Goal: Task Accomplishment & Management: Use online tool/utility

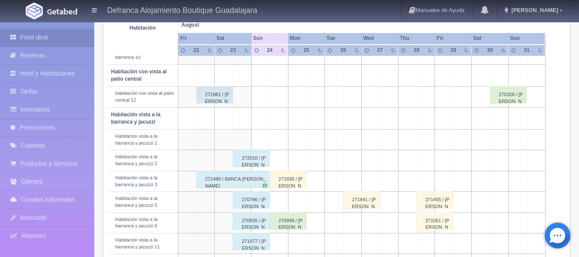
scroll to position [257, 0]
click at [255, 160] on div "272010 / DR. OSCAR GONZZÁLEZ BURGOS" at bounding box center [251, 158] width 37 height 17
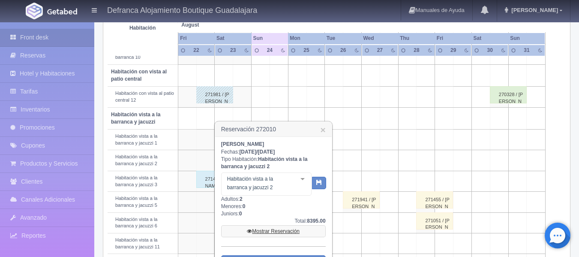
click at [269, 230] on link "Mostrar Reservación" at bounding box center [273, 231] width 105 height 12
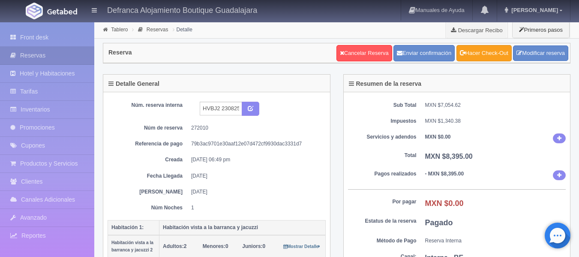
click at [482, 53] on link "Hacer Check-Out" at bounding box center [484, 53] width 55 height 16
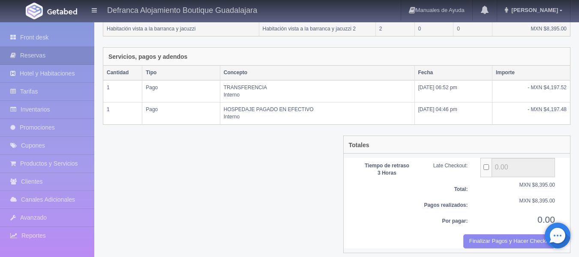
scroll to position [178, 0]
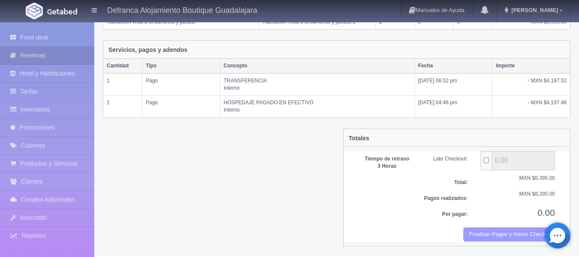
click at [487, 235] on button "Finalizar Pagos y Hacer Checkout" at bounding box center [510, 234] width 92 height 14
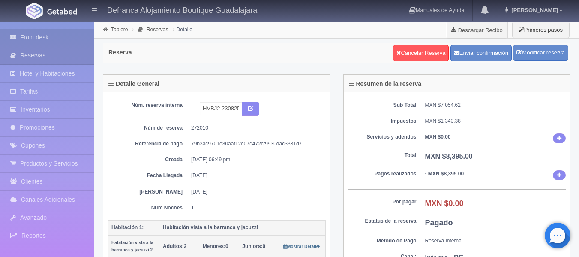
click at [34, 39] on link "Front desk" at bounding box center [47, 38] width 94 height 18
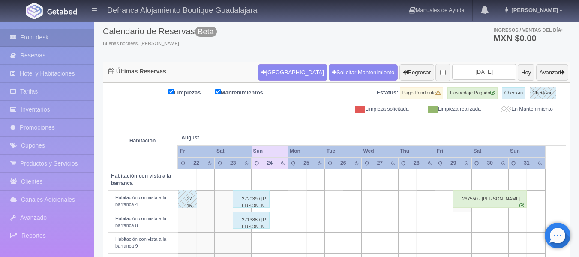
scroll to position [43, 0]
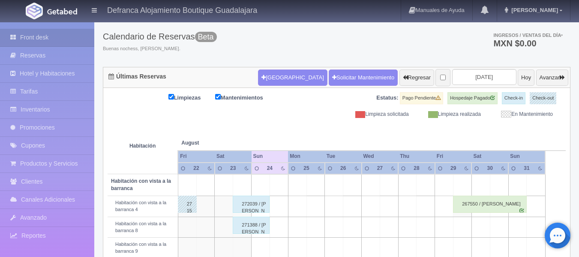
click at [256, 230] on div "271388 / Eduardo Martinez" at bounding box center [251, 225] width 37 height 17
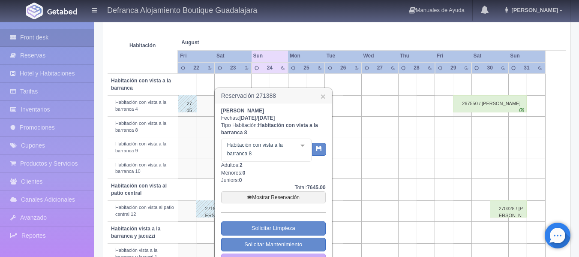
scroll to position [172, 0]
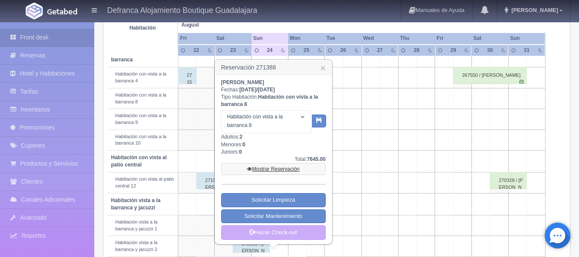
click at [278, 167] on link "Mostrar Reservación" at bounding box center [273, 169] width 105 height 12
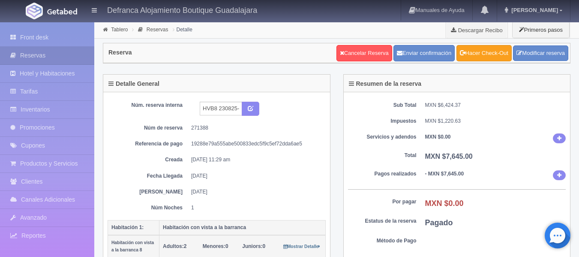
click at [490, 54] on link "Hacer Check-Out" at bounding box center [484, 53] width 55 height 16
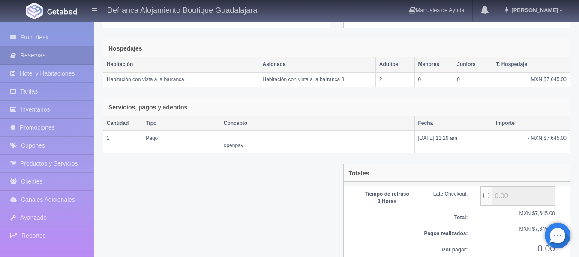
scroll to position [157, 0]
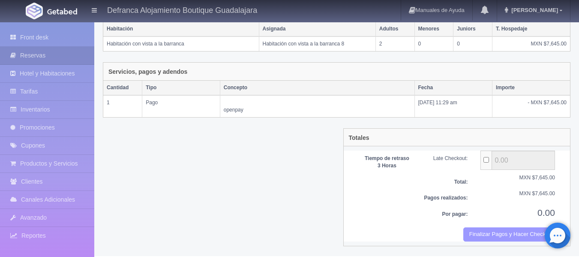
click at [493, 237] on button "Finalizar Pagos y Hacer Checkout" at bounding box center [510, 234] width 92 height 14
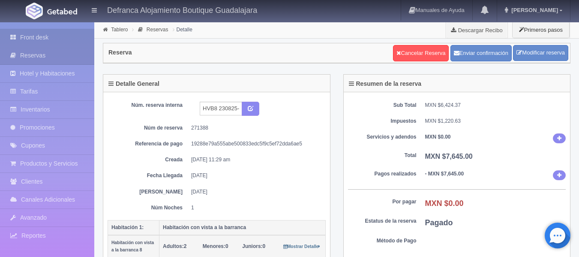
click at [36, 35] on link "Front desk" at bounding box center [47, 38] width 94 height 18
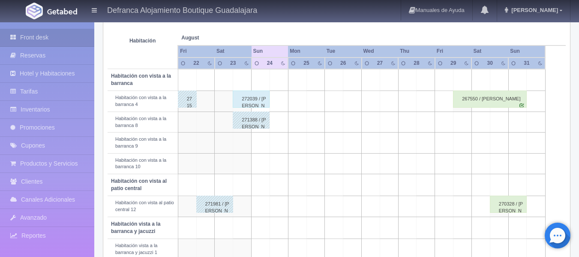
scroll to position [129, 0]
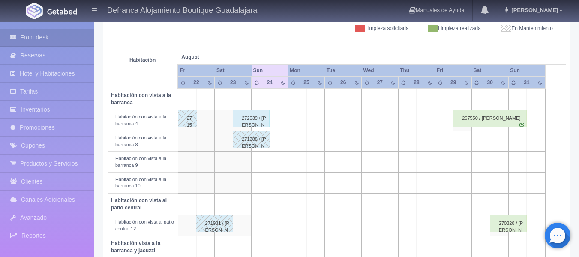
click at [253, 117] on div "272039 / Salvador Padilaa" at bounding box center [251, 118] width 37 height 17
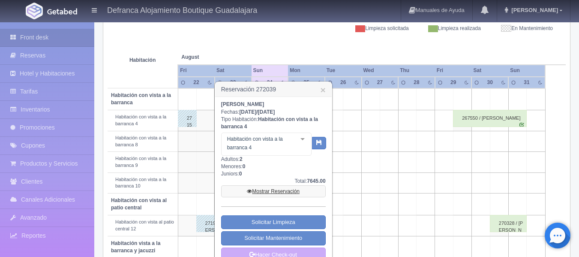
click at [300, 193] on link "Mostrar Reservación" at bounding box center [273, 191] width 105 height 12
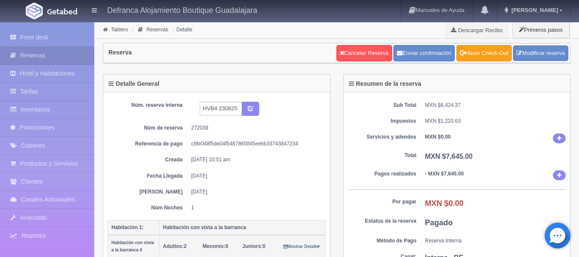
click at [480, 51] on link "Hacer Check-Out" at bounding box center [484, 53] width 55 height 16
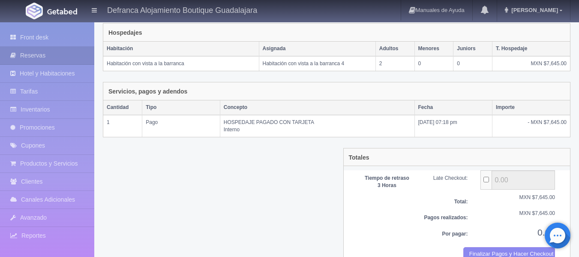
scroll to position [157, 0]
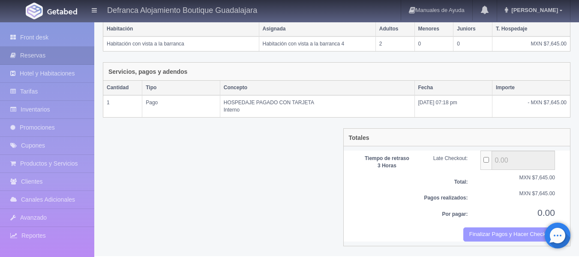
click at [479, 234] on button "Finalizar Pagos y Hacer Checkout" at bounding box center [510, 234] width 92 height 14
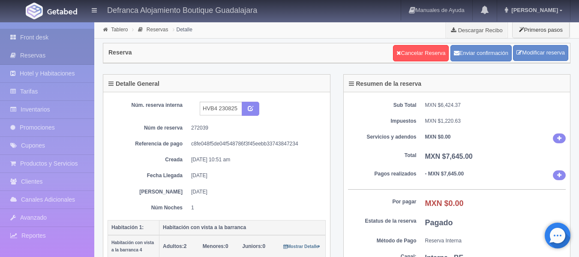
click at [42, 38] on link "Front desk" at bounding box center [47, 38] width 94 height 18
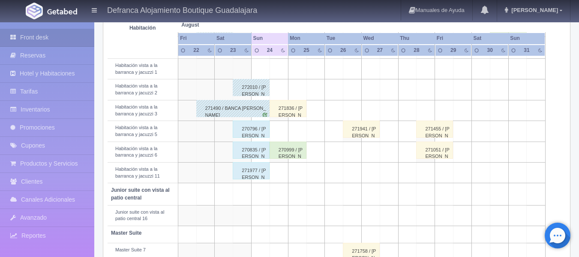
scroll to position [343, 0]
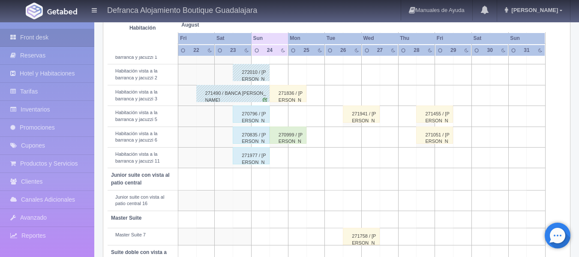
click at [250, 158] on div "271977 / [PERSON_NAME] DE LA [PERSON_NAME]" at bounding box center [251, 155] width 37 height 17
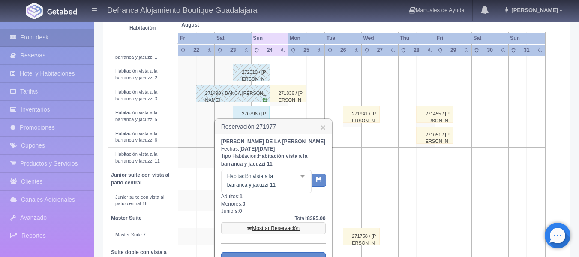
click at [277, 234] on link "Mostrar Reservación" at bounding box center [273, 228] width 105 height 12
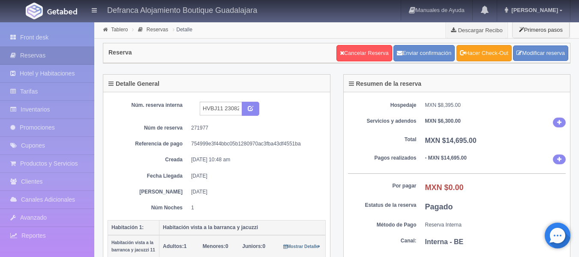
click at [485, 52] on link "Hacer Check-Out" at bounding box center [484, 53] width 55 height 16
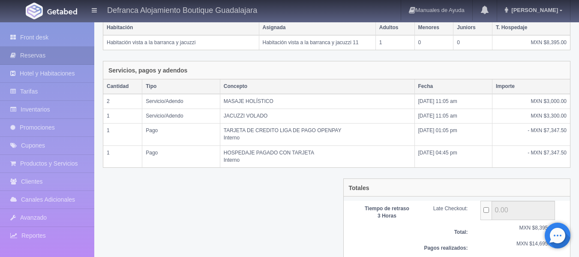
scroll to position [208, 0]
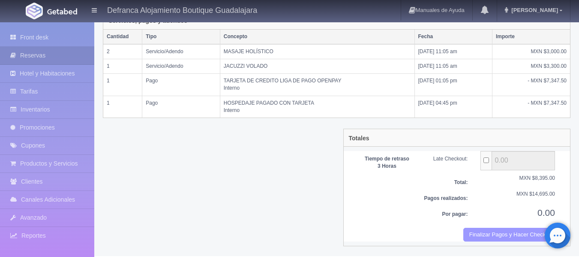
click at [489, 236] on button "Finalizar Pagos y Hacer Checkout" at bounding box center [510, 235] width 92 height 14
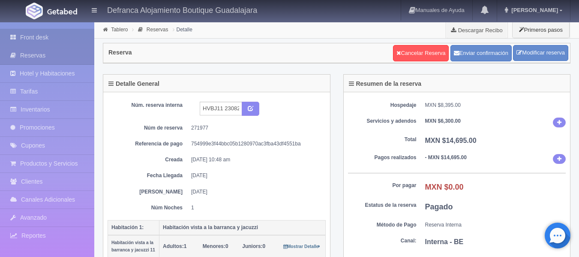
click at [30, 36] on link "Front desk" at bounding box center [47, 38] width 94 height 18
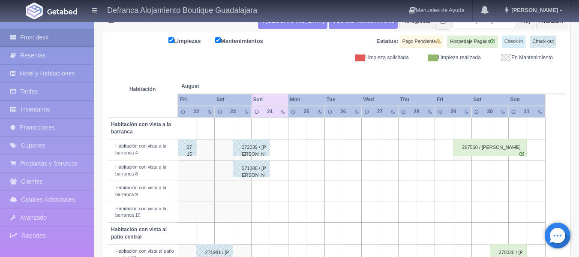
scroll to position [300, 0]
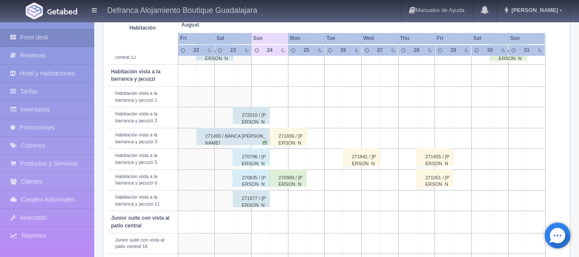
click at [252, 157] on div "270796 / [PERSON_NAME]" at bounding box center [251, 156] width 37 height 17
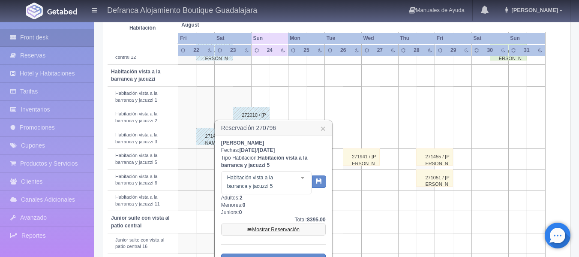
click at [256, 235] on link "Mostrar Reservación" at bounding box center [273, 229] width 105 height 12
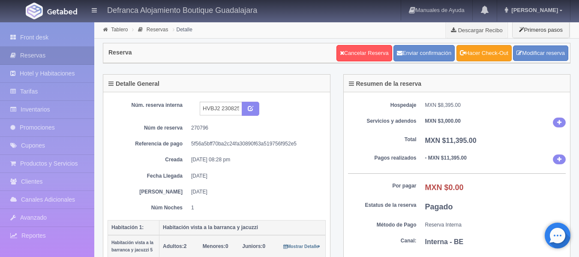
click at [481, 54] on link "Hacer Check-Out" at bounding box center [484, 53] width 55 height 16
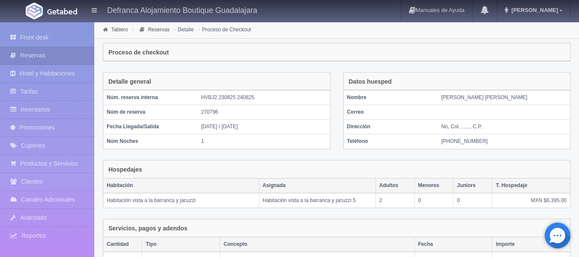
scroll to position [193, 0]
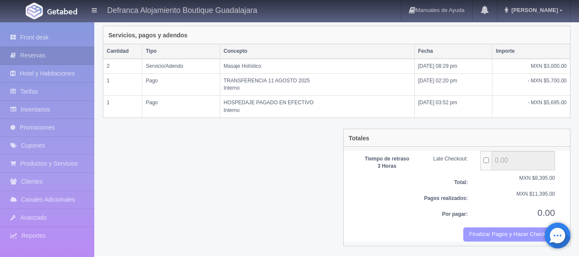
click at [481, 232] on button "Finalizar Pagos y Hacer Checkout" at bounding box center [510, 234] width 92 height 14
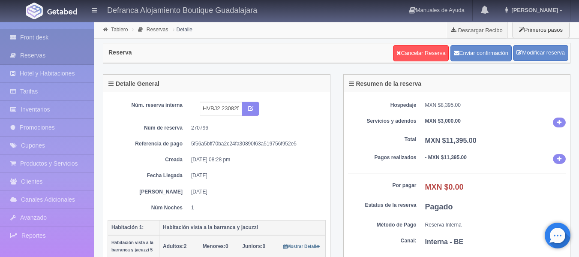
click at [24, 37] on link "Front desk" at bounding box center [47, 38] width 94 height 18
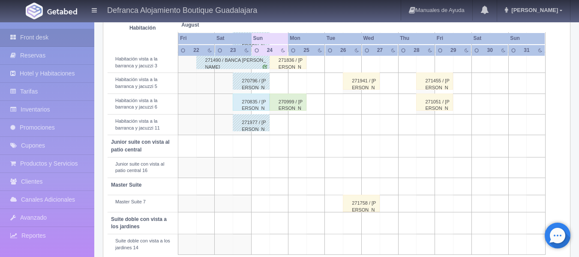
scroll to position [386, 0]
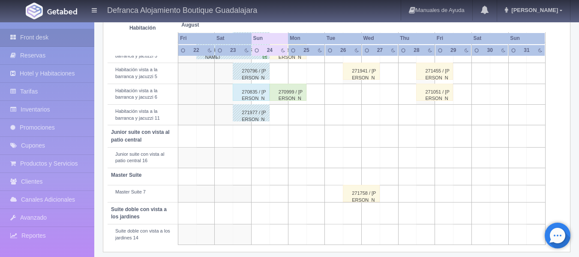
click at [239, 90] on div "270835 / [PERSON_NAME]" at bounding box center [251, 92] width 37 height 17
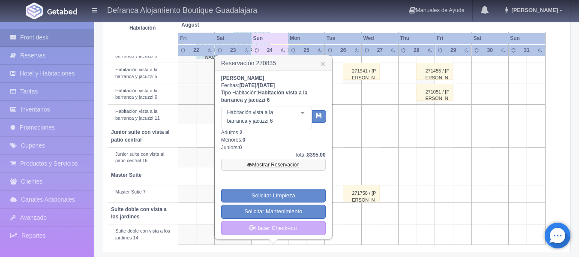
click at [263, 166] on link "Mostrar Reservación" at bounding box center [273, 165] width 105 height 12
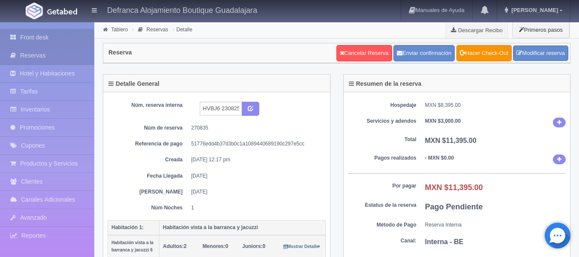
click at [38, 38] on link "Front desk" at bounding box center [47, 38] width 94 height 18
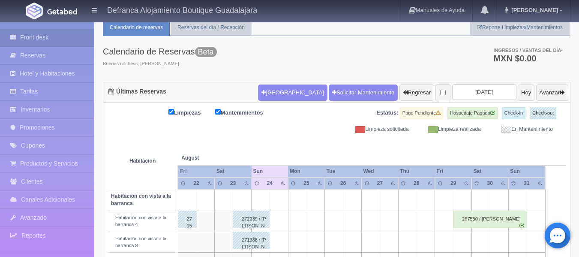
scroll to position [43, 0]
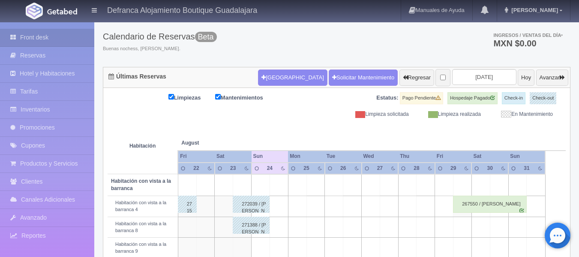
click at [404, 49] on div "Calendario de Reservas Beta Buenas nochess, [PERSON_NAME]. Ingresos / Ventas de…" at bounding box center [337, 44] width 468 height 46
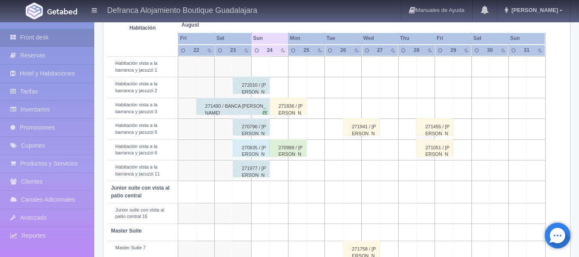
scroll to position [343, 0]
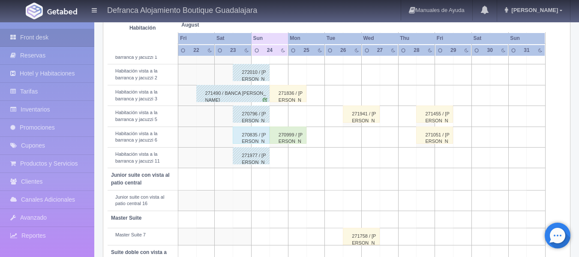
click at [298, 99] on div "271836 / [PERSON_NAME]" at bounding box center [288, 93] width 37 height 17
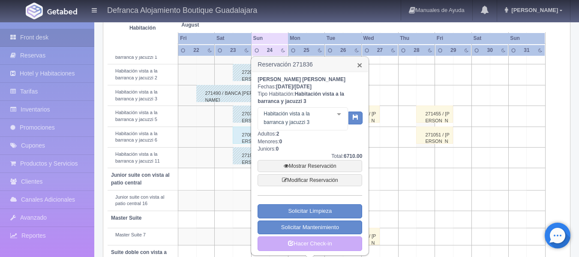
click at [362, 68] on link "×" at bounding box center [359, 64] width 5 height 9
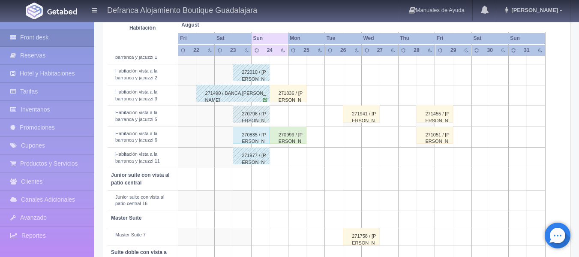
click at [248, 159] on div "271977 / [PERSON_NAME] DE LA [PERSON_NAME]" at bounding box center [251, 155] width 37 height 17
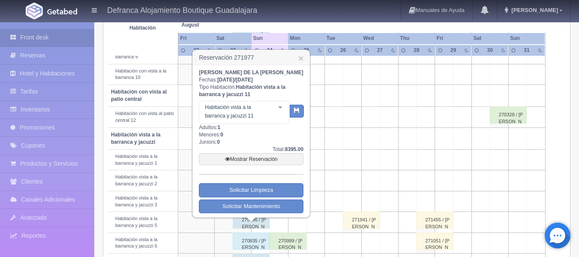
scroll to position [257, 0]
